Goal: Find specific page/section: Find specific page/section

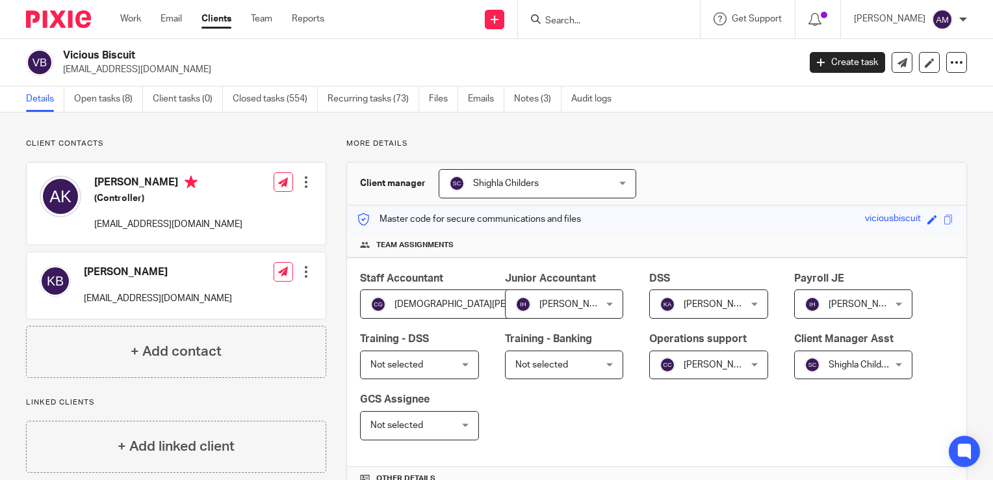
scroll to position [270, 0]
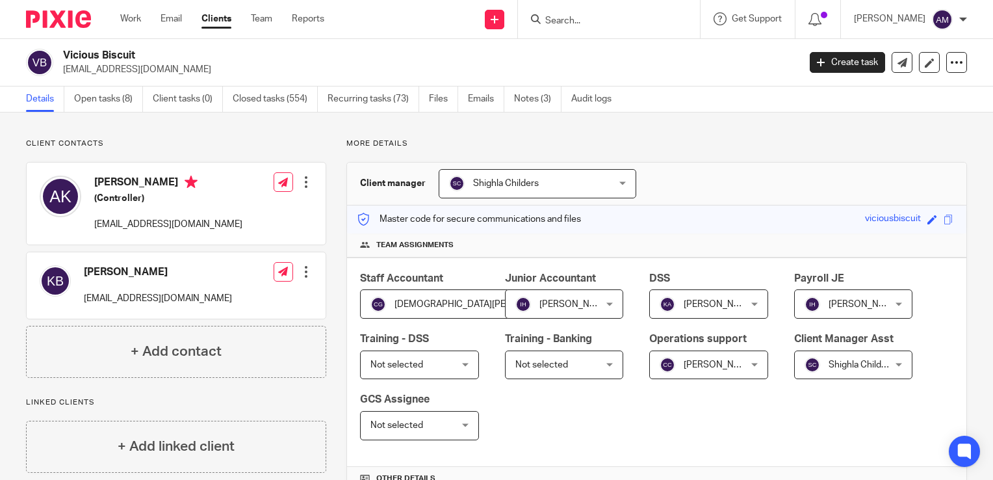
click at [593, 24] on input "Search" at bounding box center [602, 22] width 117 height 12
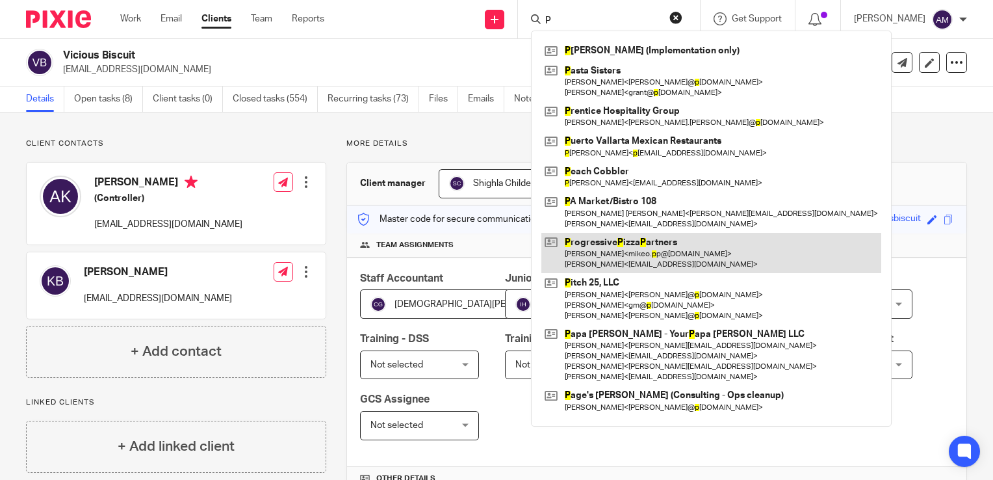
type input "P"
click at [638, 259] on link at bounding box center [711, 253] width 340 height 40
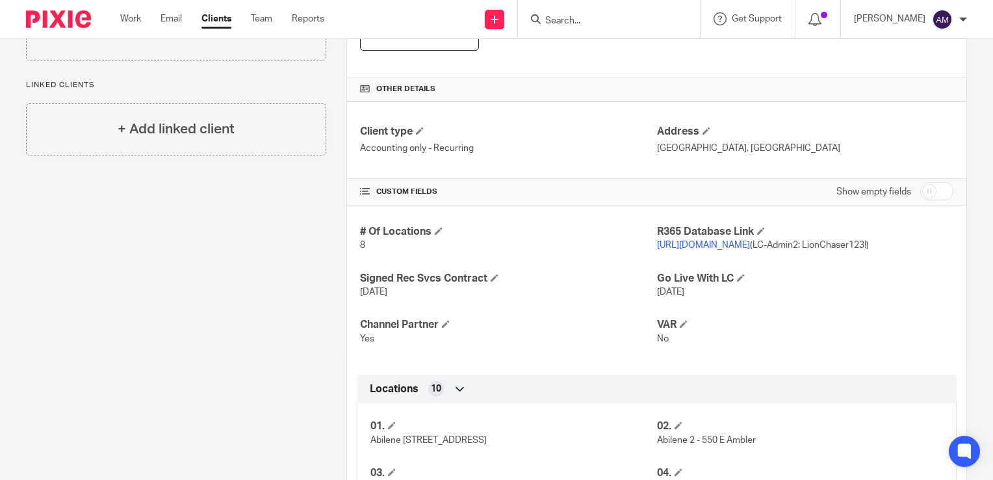
scroll to position [400, 0]
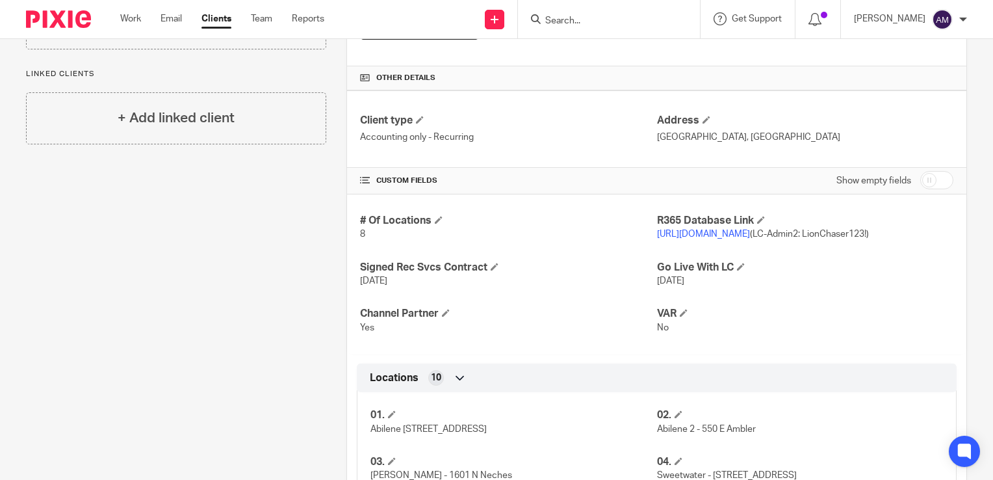
click at [724, 234] on link "[URL][DOMAIN_NAME]" at bounding box center [703, 233] width 93 height 9
